Goal: Information Seeking & Learning: Learn about a topic

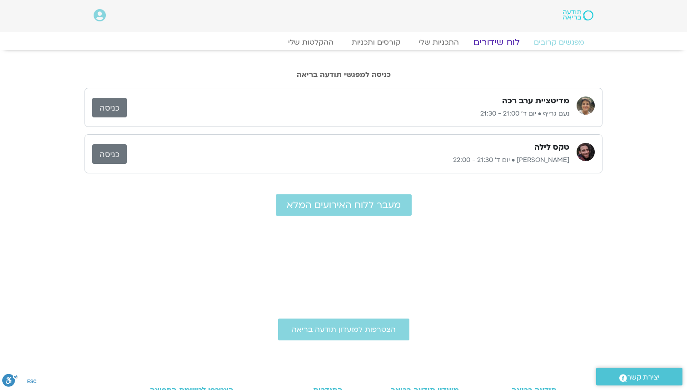
click at [499, 42] on link "לוח שידורים" at bounding box center [497, 42] width 68 height 11
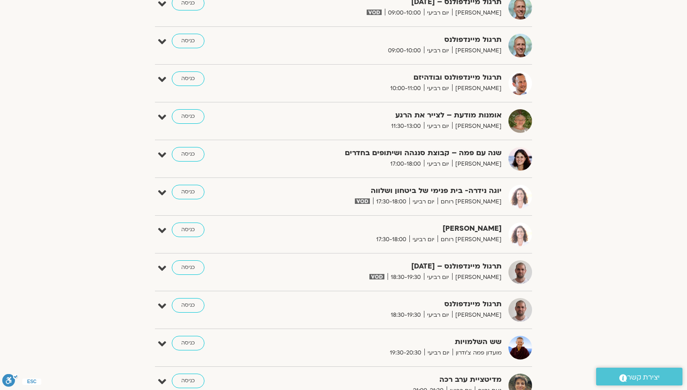
scroll to position [558, 0]
click at [288, 188] on strong "יוגה נידרה- בית פנימי של ביטחון ושלווה" at bounding box center [390, 190] width 223 height 12
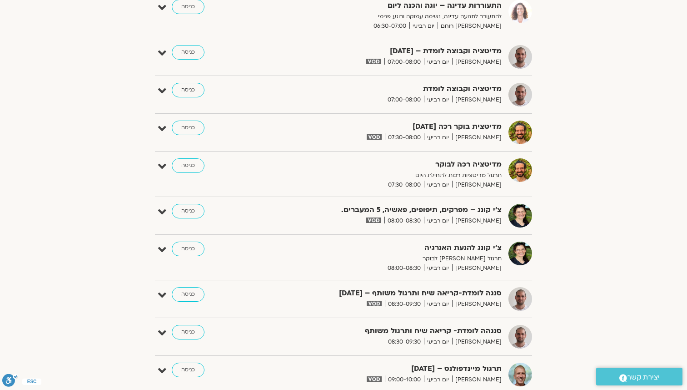
scroll to position [0, 0]
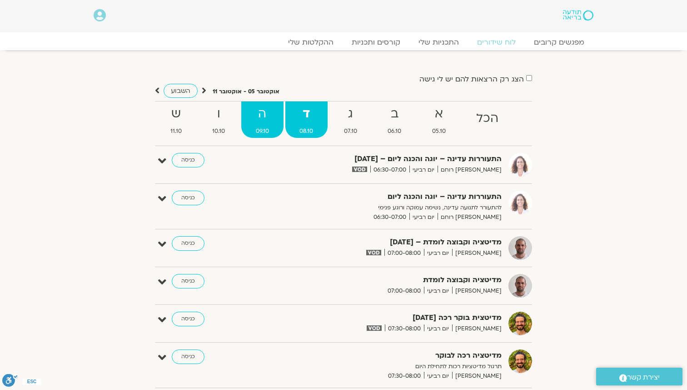
click at [264, 117] on strong "ה" at bounding box center [262, 114] width 42 height 20
